Goal: Task Accomplishment & Management: Manage account settings

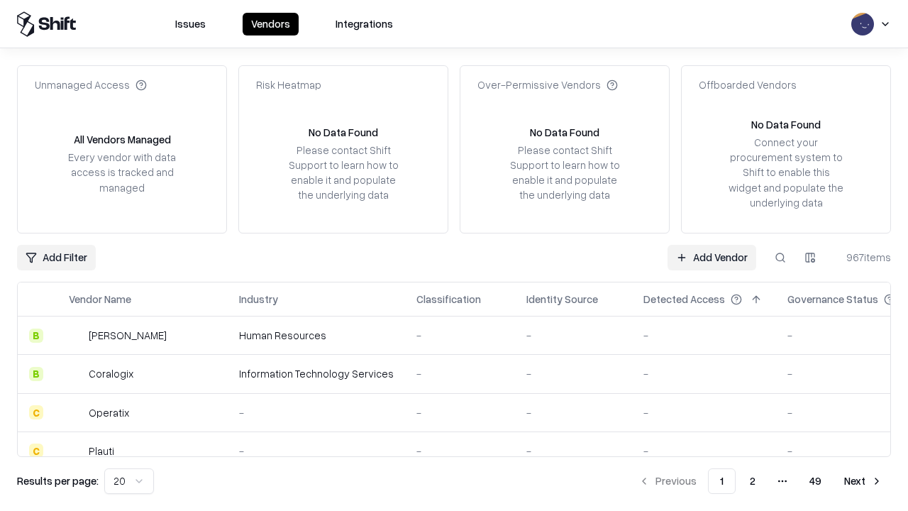
click at [712, 257] on link "Add Vendor" at bounding box center [712, 258] width 89 height 26
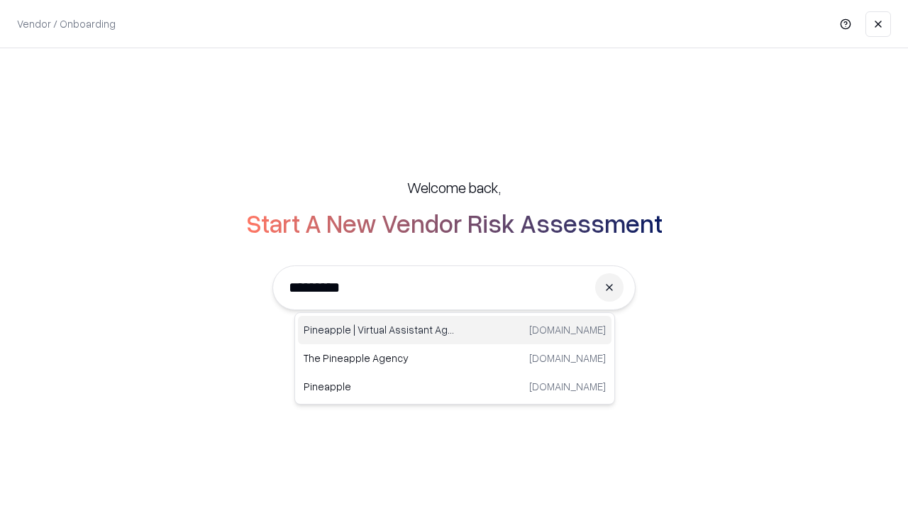
click at [455, 330] on div "Pineapple | Virtual Assistant Agency trypineapple.com" at bounding box center [455, 330] width 314 height 28
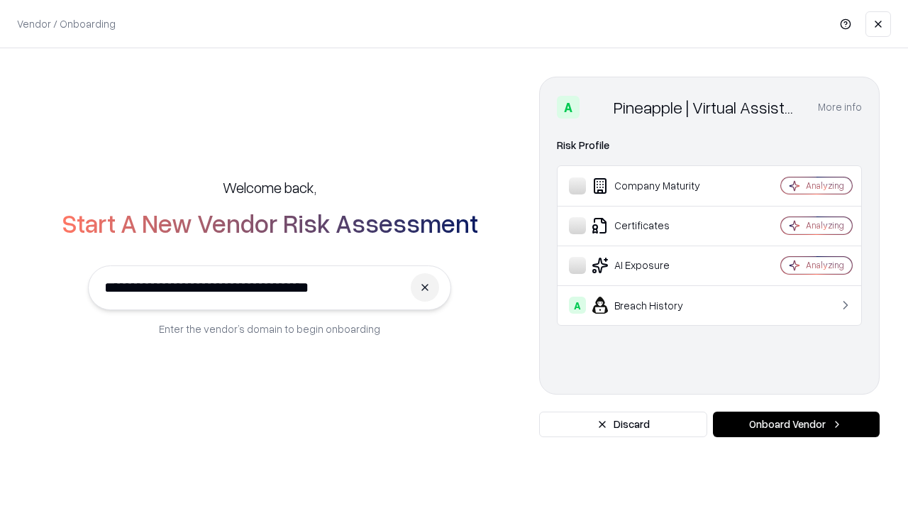
type input "**********"
click at [796, 424] on button "Onboard Vendor" at bounding box center [796, 425] width 167 height 26
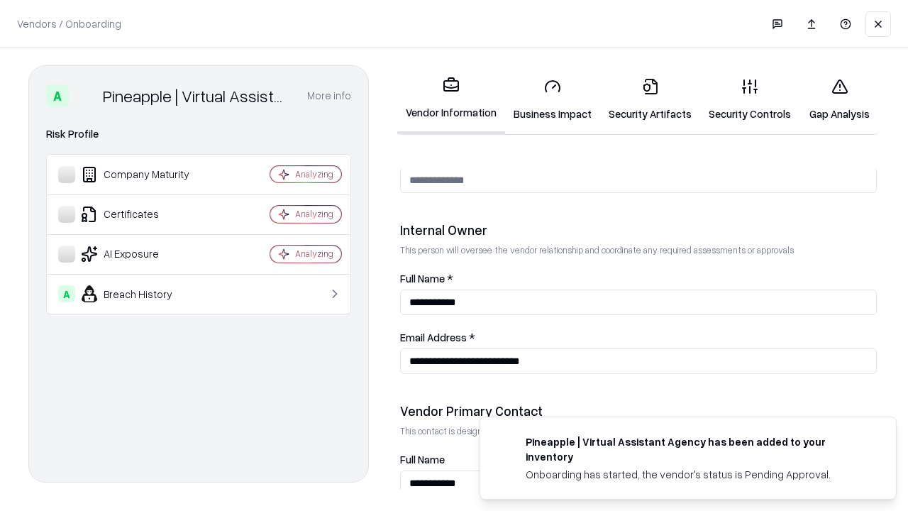
scroll to position [735, 0]
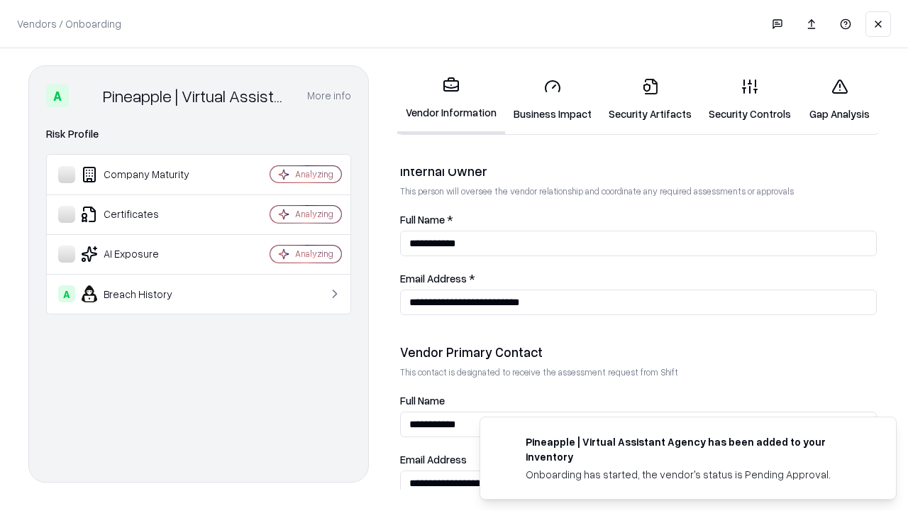
click at [650, 99] on link "Security Artifacts" at bounding box center [650, 100] width 100 height 66
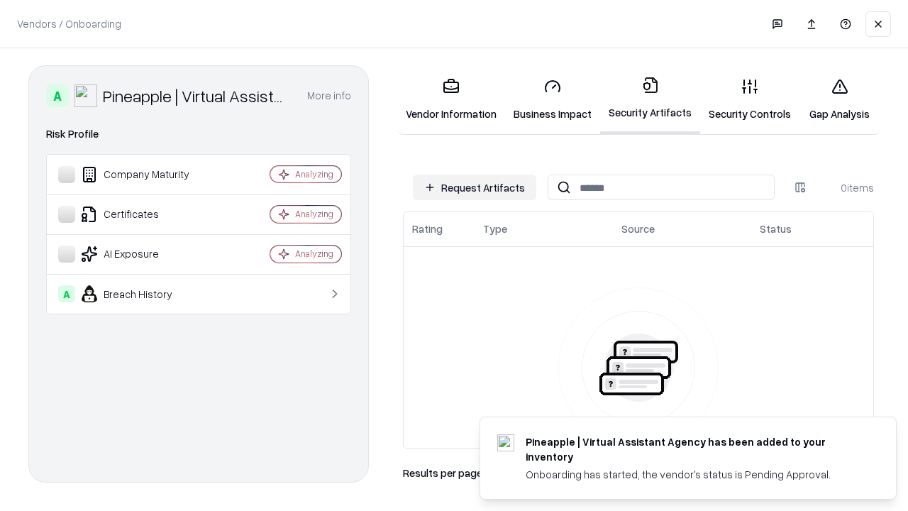
click at [475, 187] on button "Request Artifacts" at bounding box center [474, 188] width 123 height 26
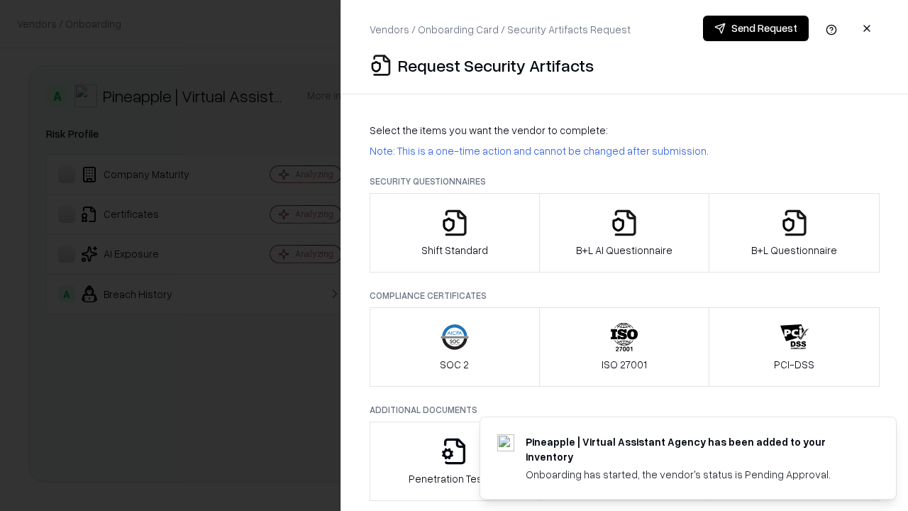
click at [794, 233] on icon "button" at bounding box center [795, 223] width 28 height 28
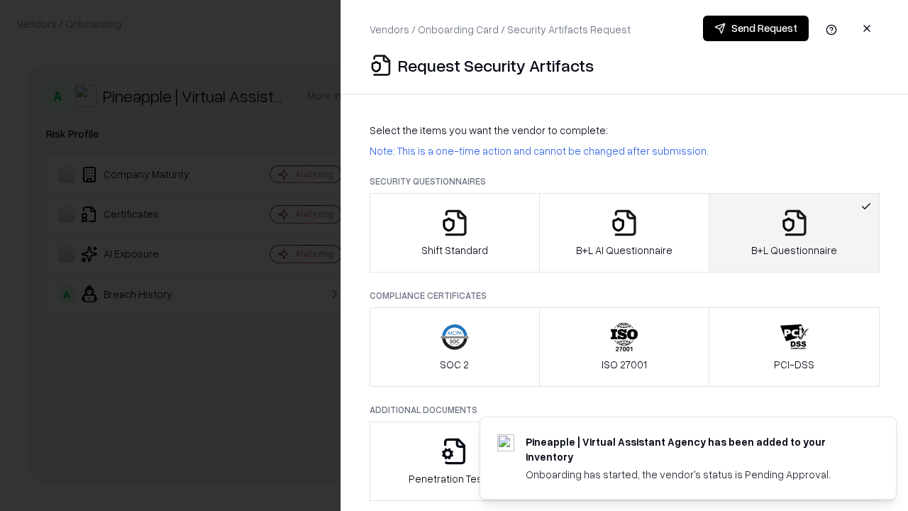
click at [624, 233] on icon "button" at bounding box center [624, 223] width 28 height 28
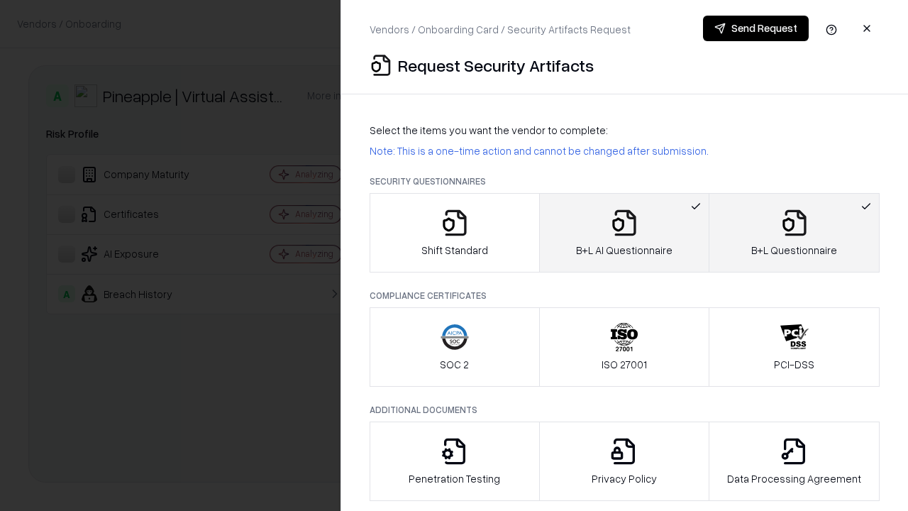
click at [756, 28] on button "Send Request" at bounding box center [756, 29] width 106 height 26
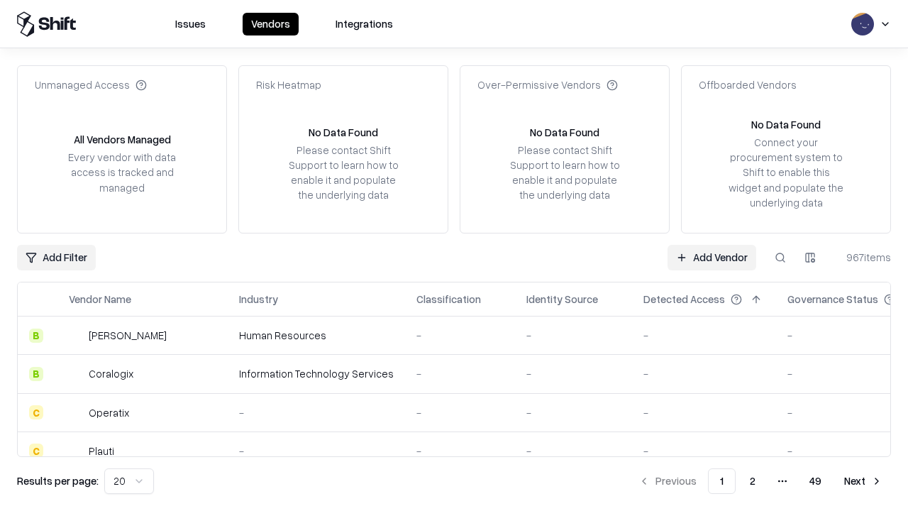
click at [781, 257] on button at bounding box center [781, 258] width 26 height 26
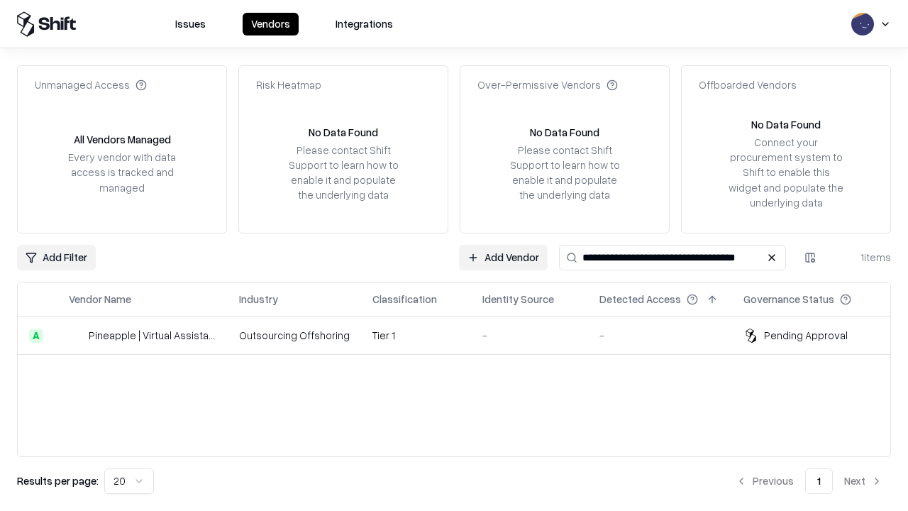
type input "**********"
click at [463, 335] on td "Tier 1" at bounding box center [416, 335] width 110 height 38
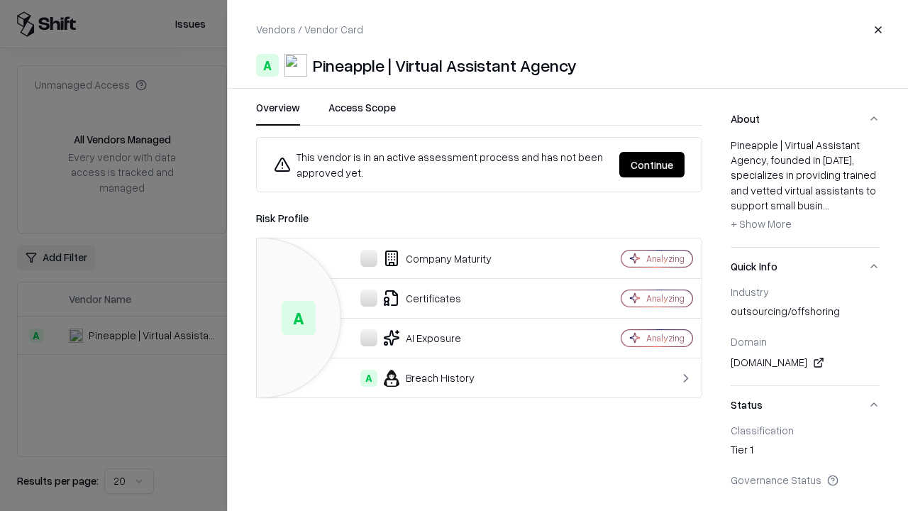
click at [652, 165] on button "Continue" at bounding box center [651, 165] width 65 height 26
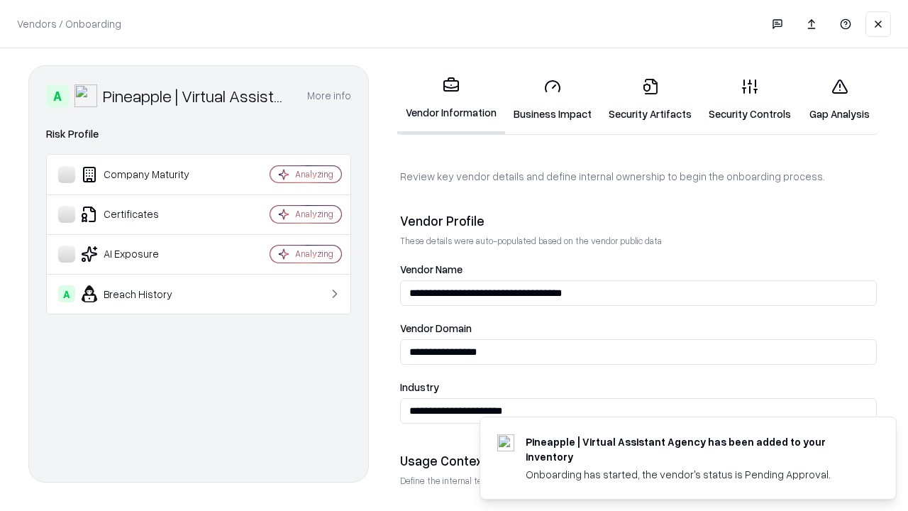
click at [650, 99] on link "Security Artifacts" at bounding box center [650, 100] width 100 height 66
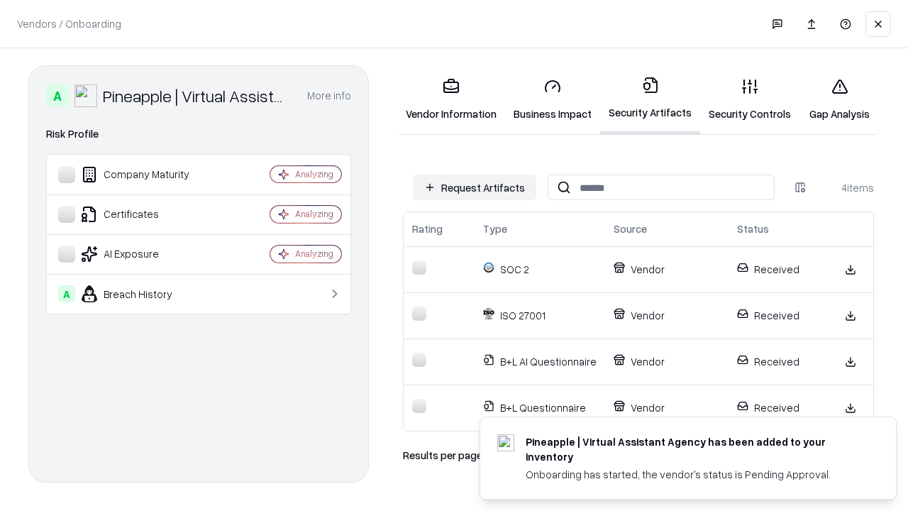
click at [839, 99] on link "Gap Analysis" at bounding box center [840, 100] width 80 height 66
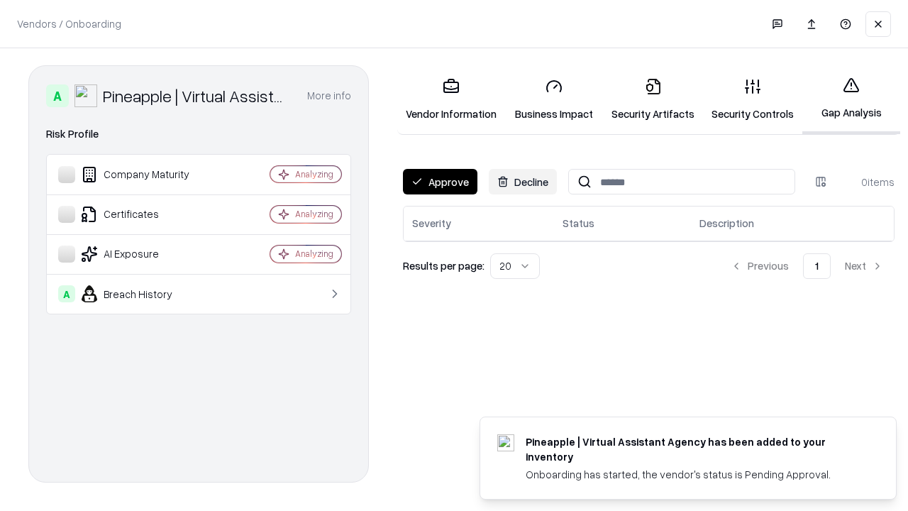
click at [440, 182] on button "Approve" at bounding box center [440, 182] width 75 height 26
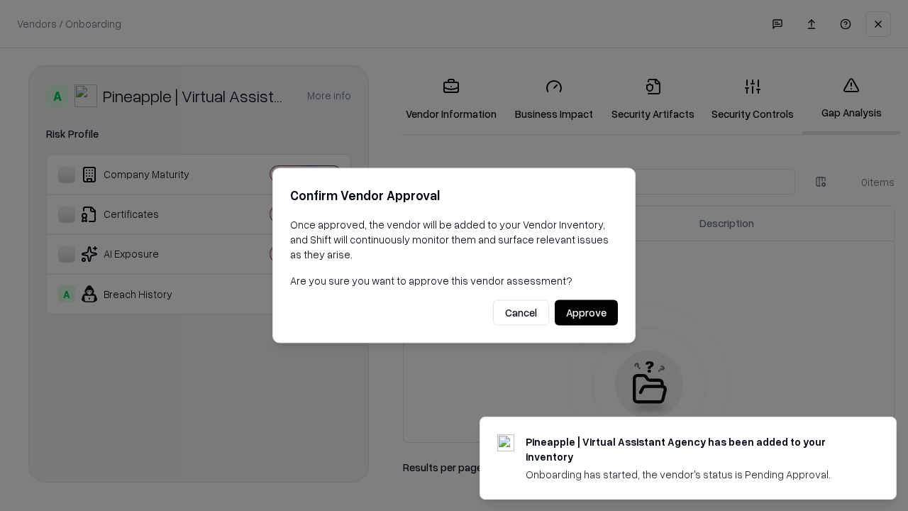
click at [586, 312] on button "Approve" at bounding box center [586, 313] width 63 height 26
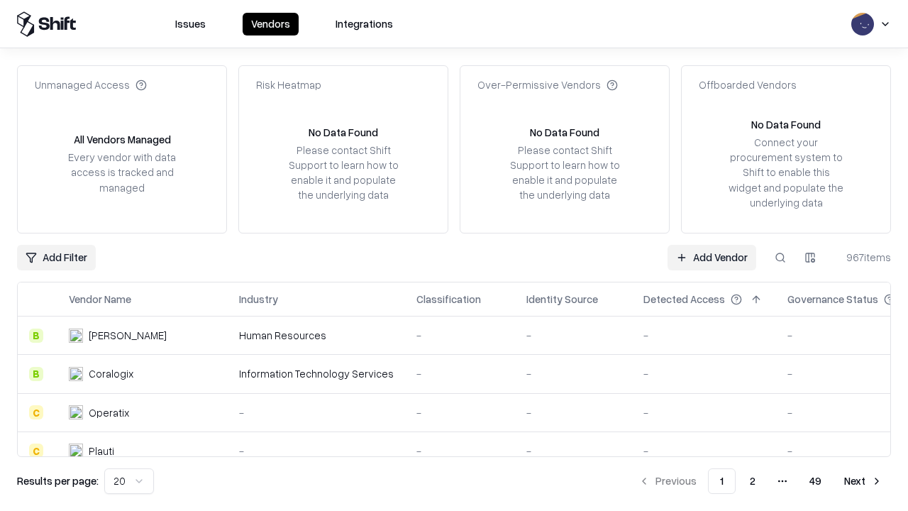
type input "**********"
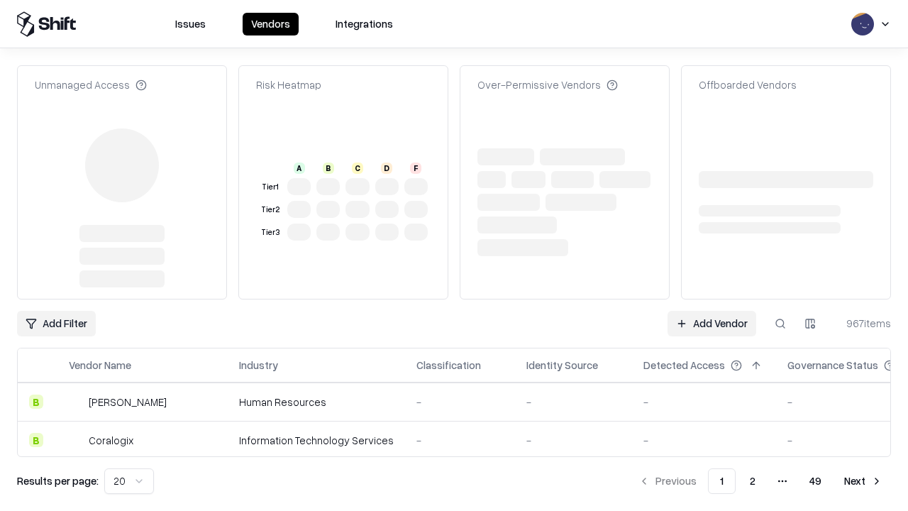
click at [712, 311] on link "Add Vendor" at bounding box center [712, 324] width 89 height 26
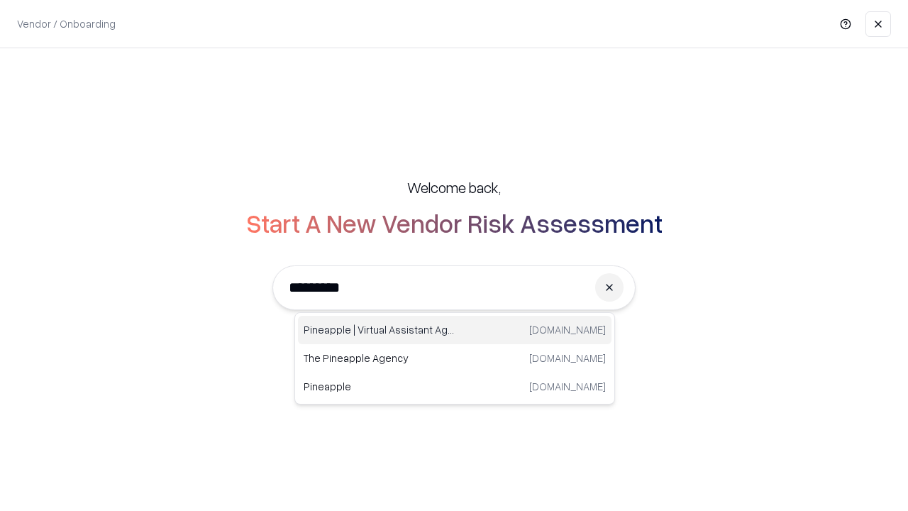
click at [455, 330] on div "Pineapple | Virtual Assistant Agency trypineapple.com" at bounding box center [455, 330] width 314 height 28
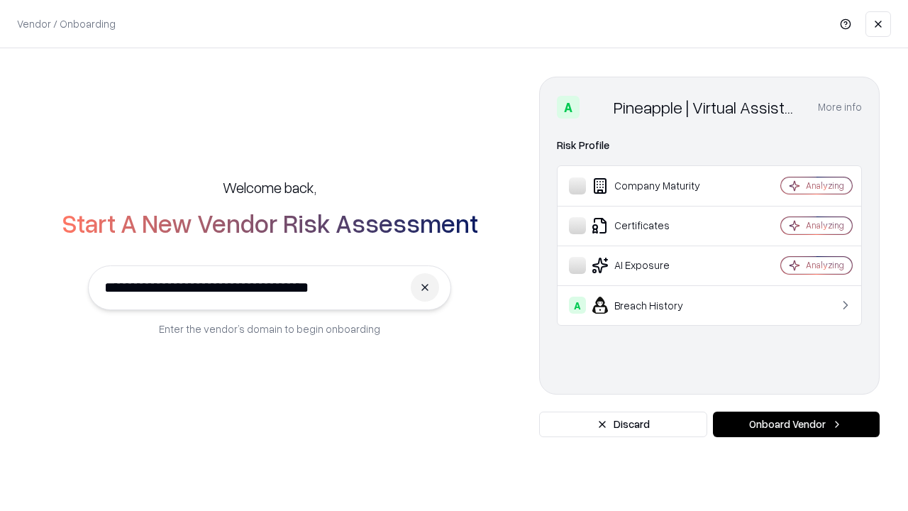
type input "**********"
click at [796, 424] on button "Onboard Vendor" at bounding box center [796, 425] width 167 height 26
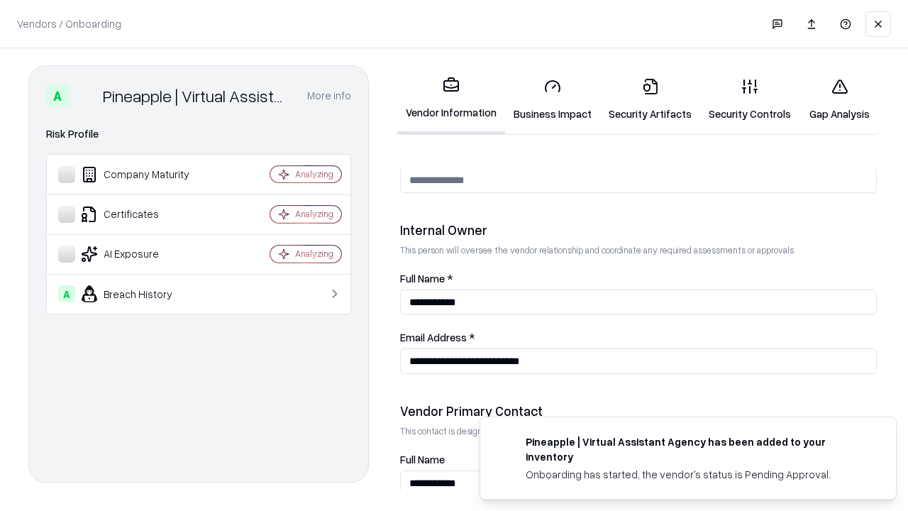
scroll to position [735, 0]
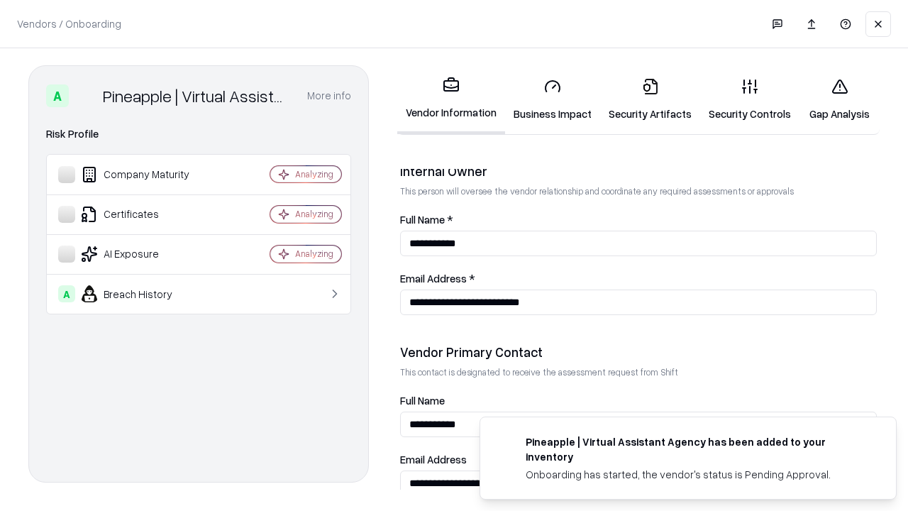
click at [839, 99] on link "Gap Analysis" at bounding box center [840, 100] width 80 height 66
